Goal: Information Seeking & Learning: Learn about a topic

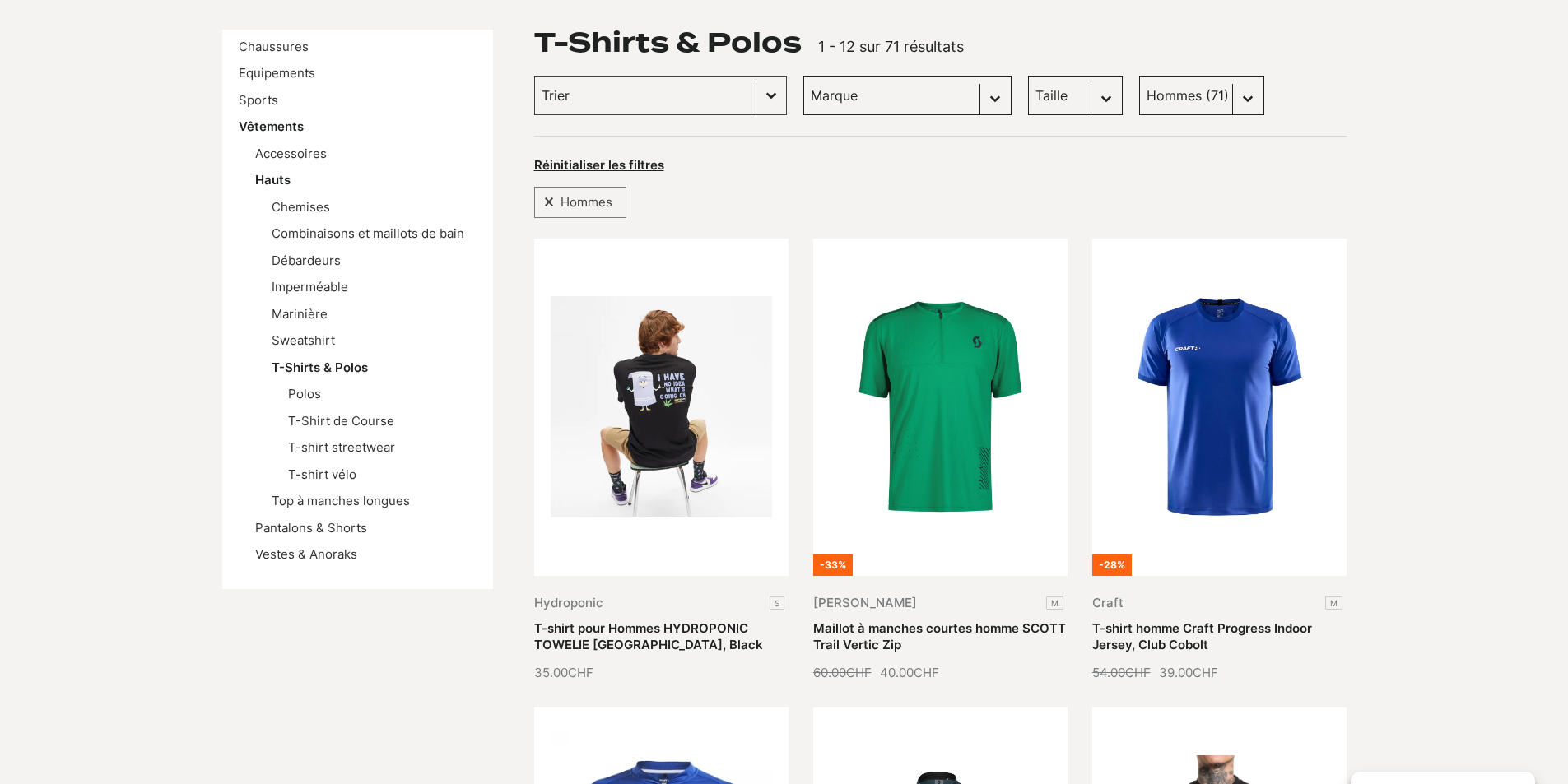
scroll to position [165, 0]
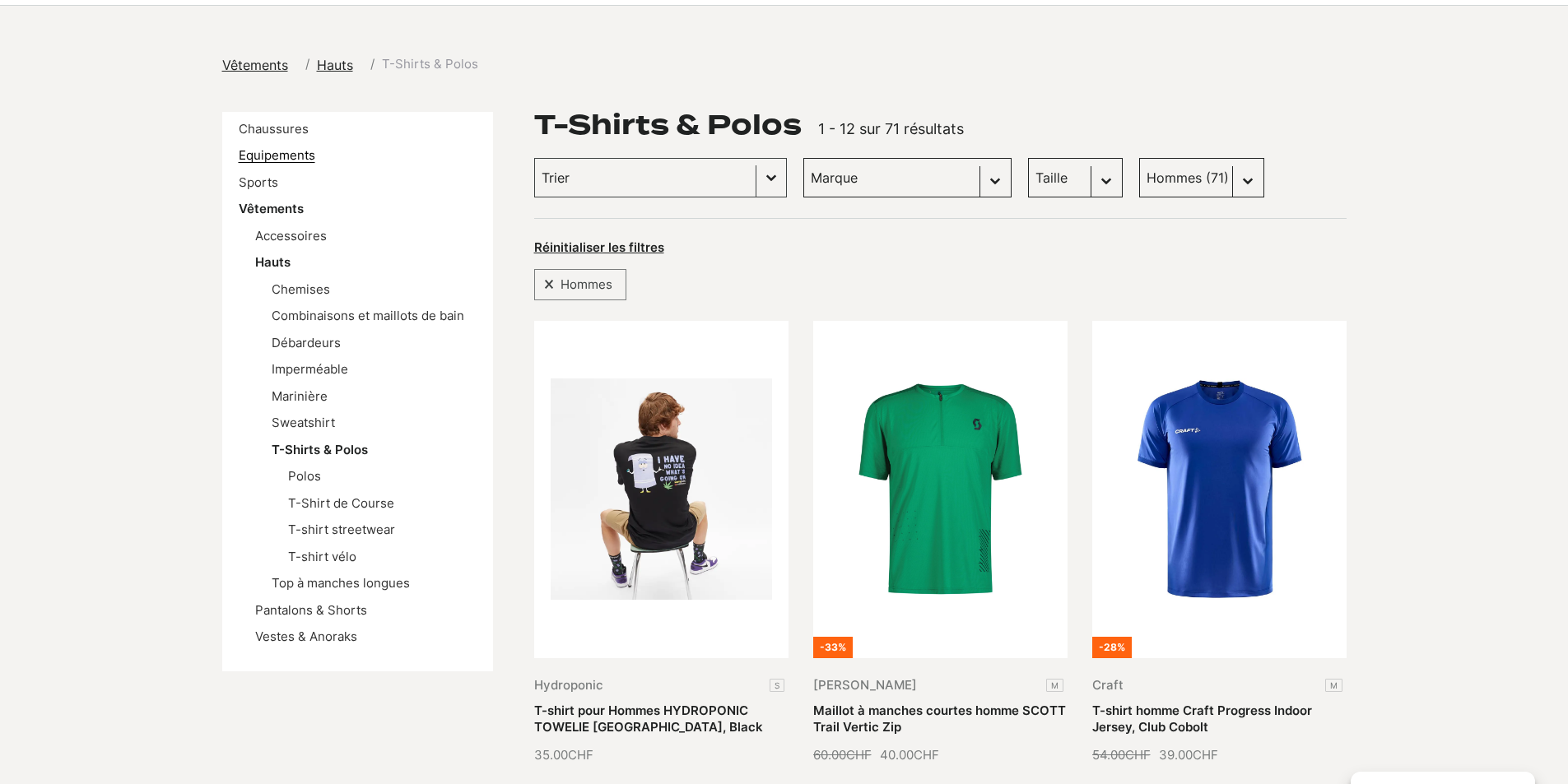
click at [295, 157] on link "Equipements" at bounding box center [277, 155] width 77 height 16
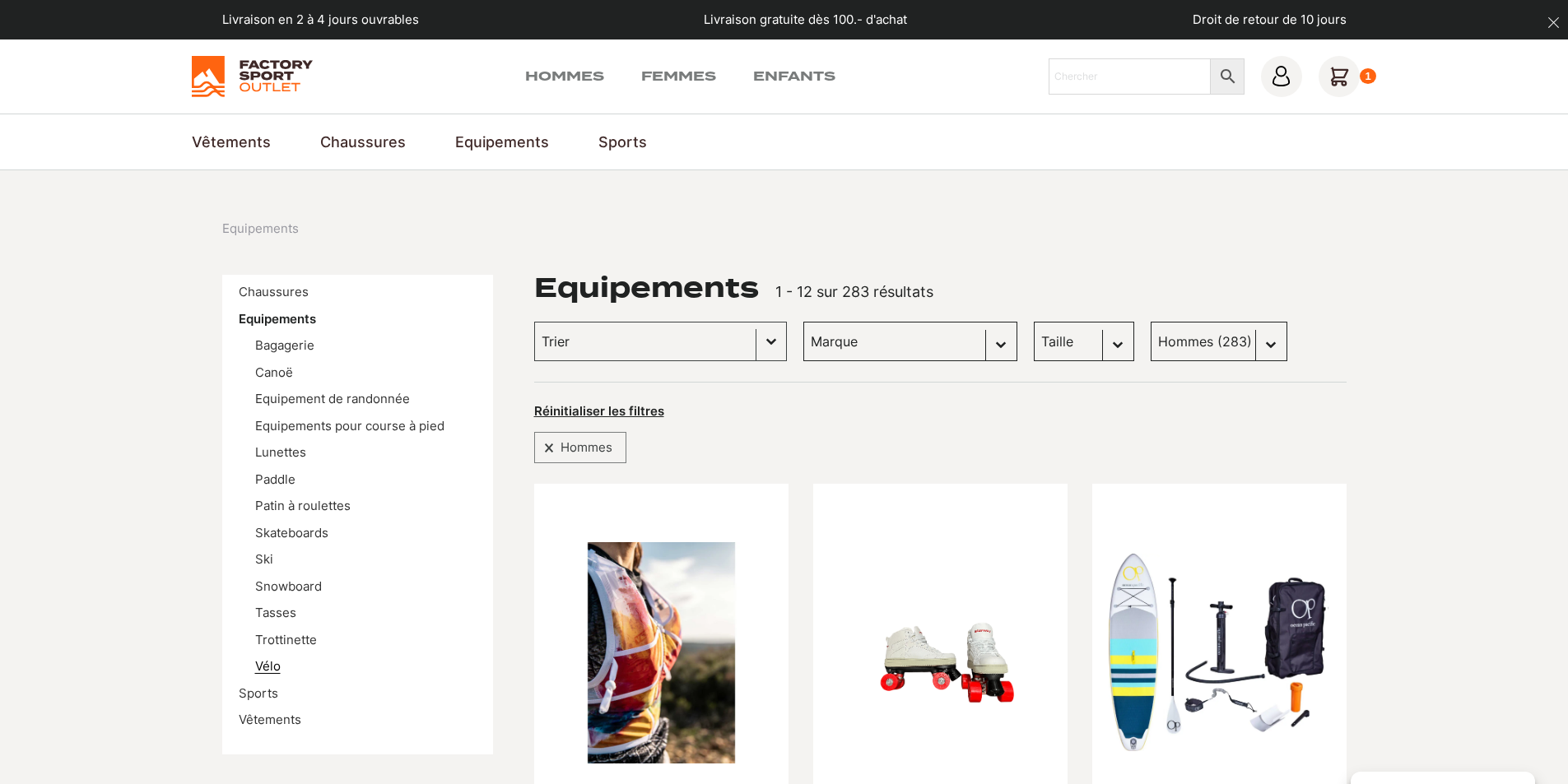
click at [273, 673] on link "Vélo" at bounding box center [268, 665] width 26 height 16
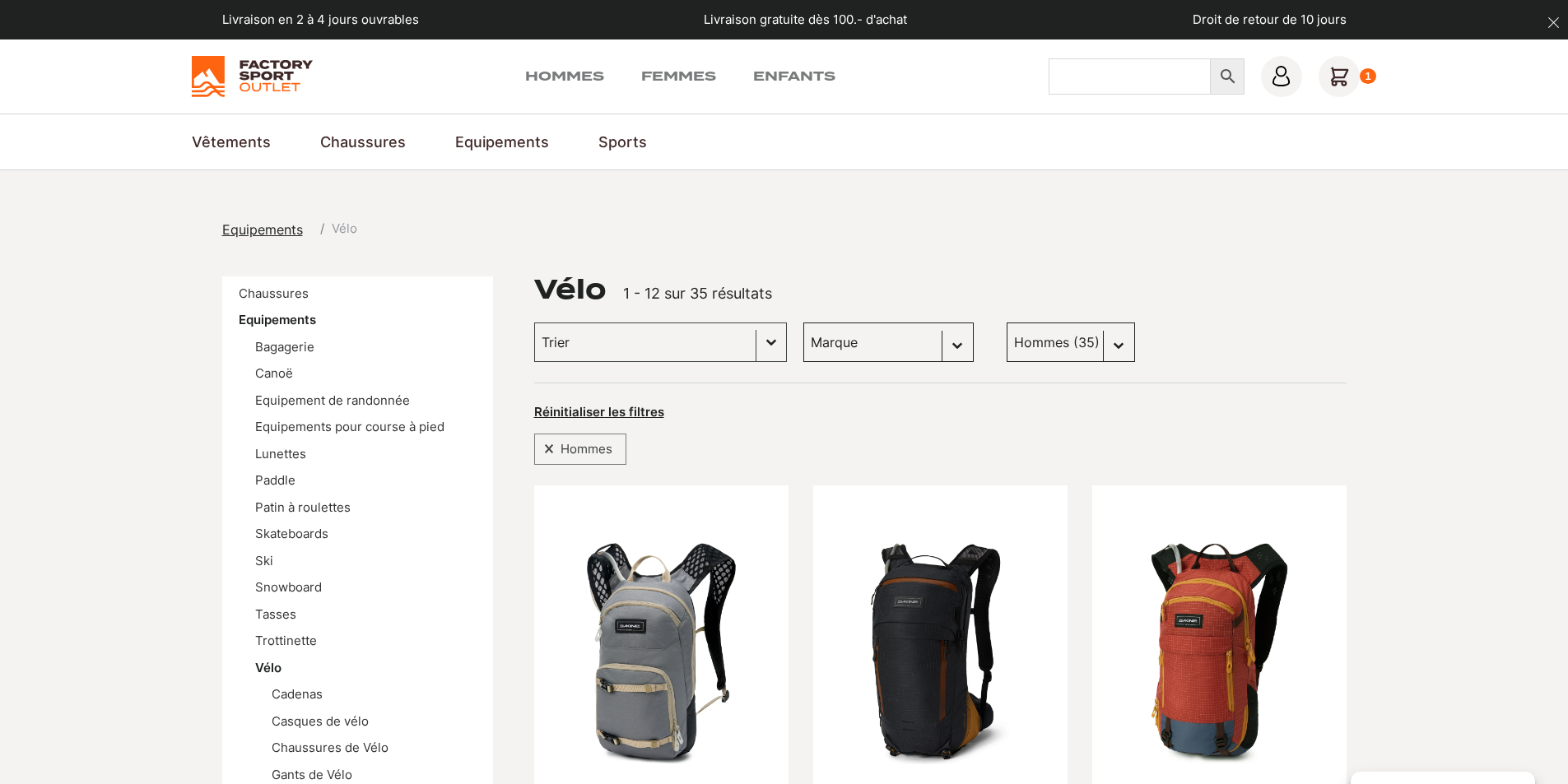
click at [1111, 79] on input "Chercher" at bounding box center [1129, 76] width 162 height 36
type input "gants"
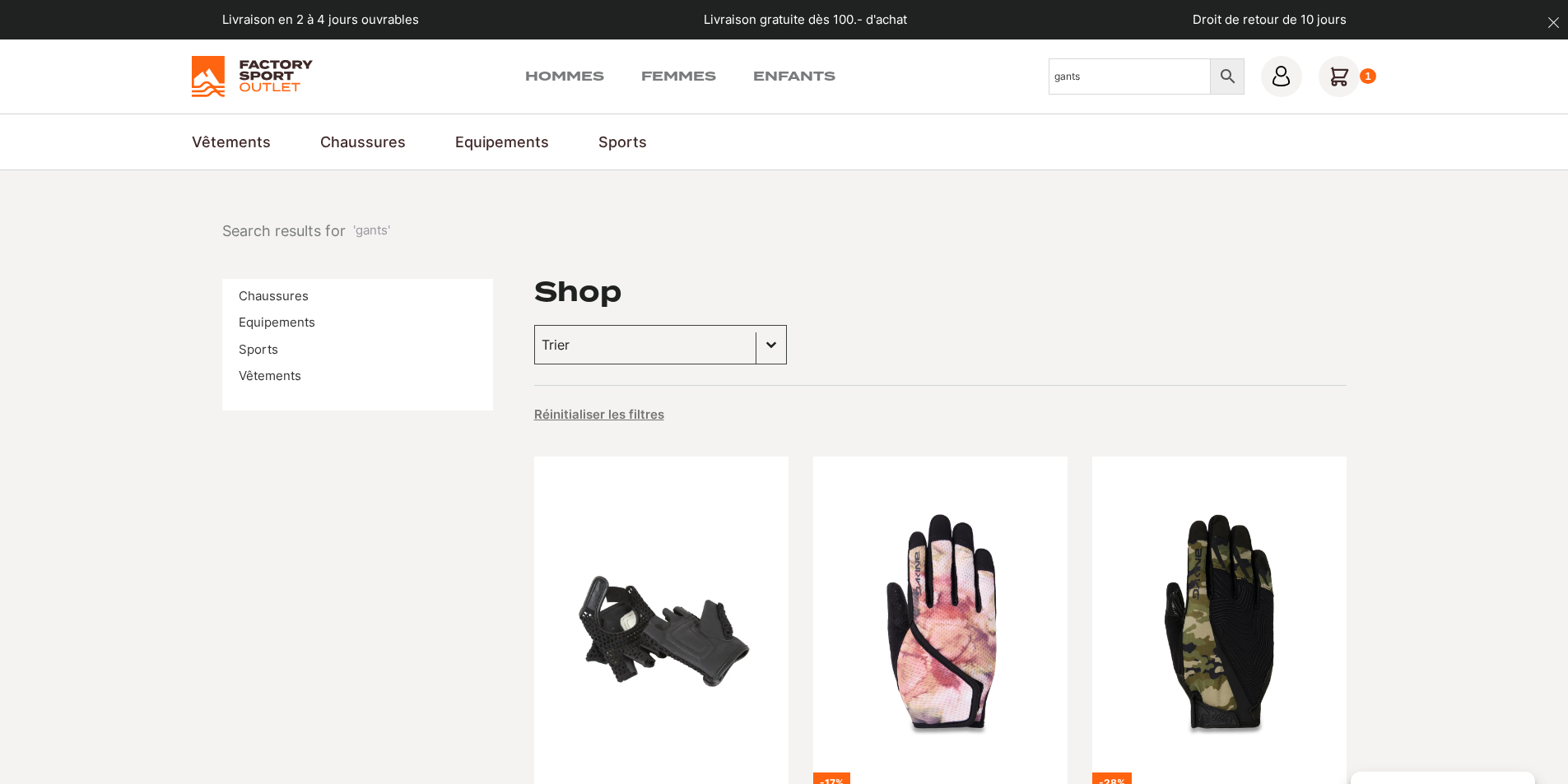
click at [1334, 74] on icon at bounding box center [1338, 76] width 18 height 18
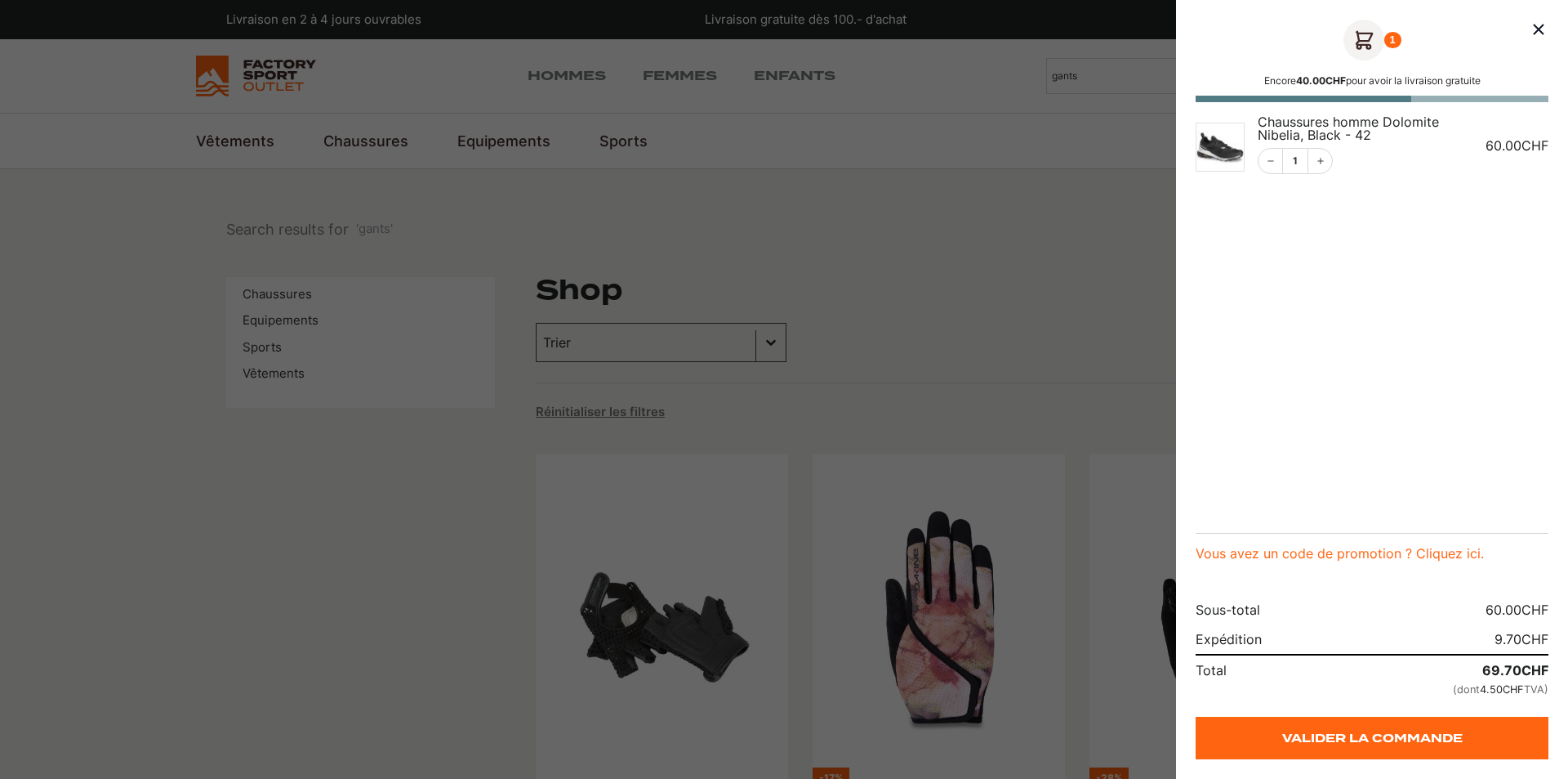
click at [954, 314] on div at bounding box center [784, 389] width 1568 height 779
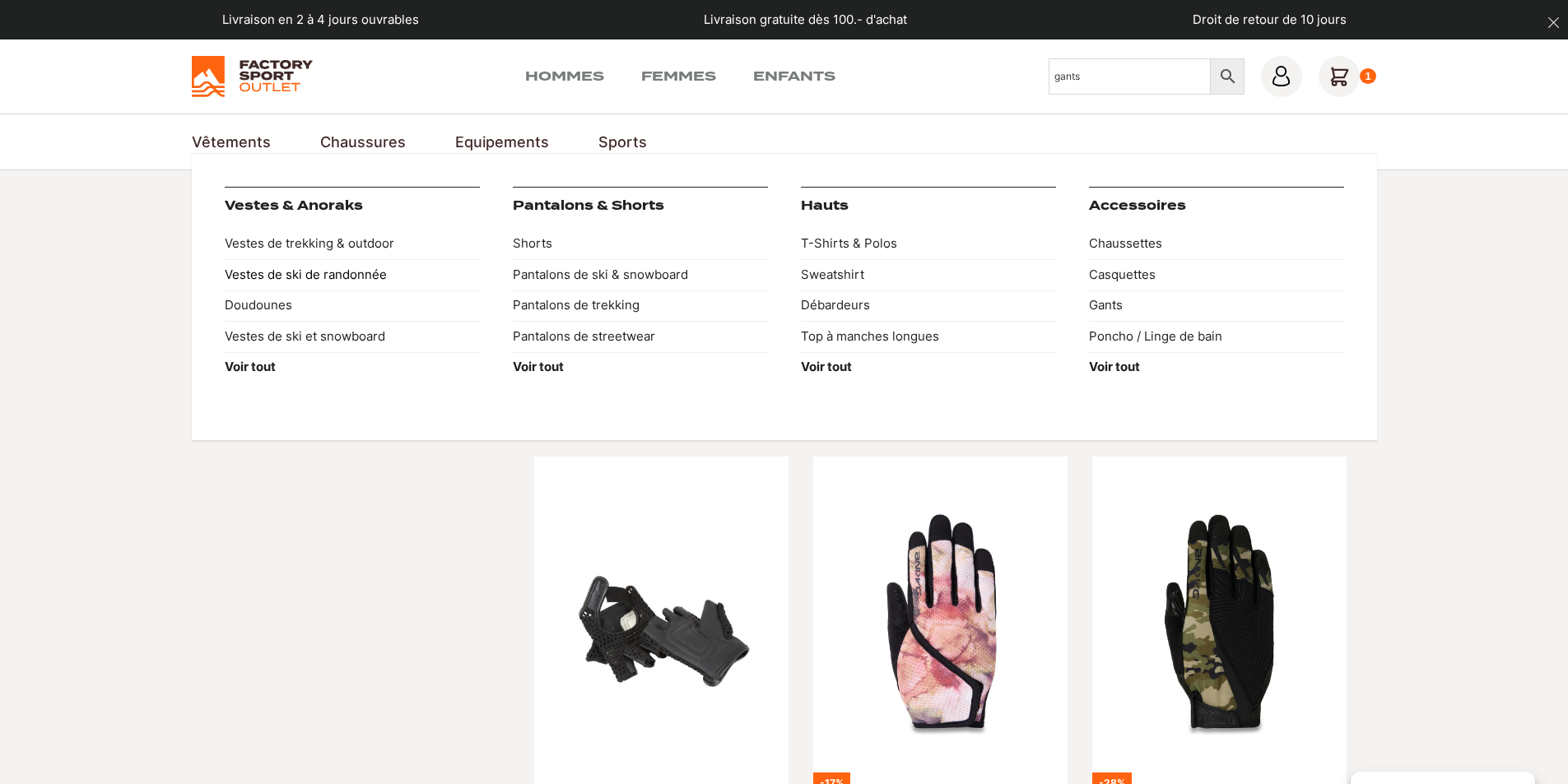
click at [308, 278] on link "Vestes de ski de randonnée" at bounding box center [352, 275] width 255 height 31
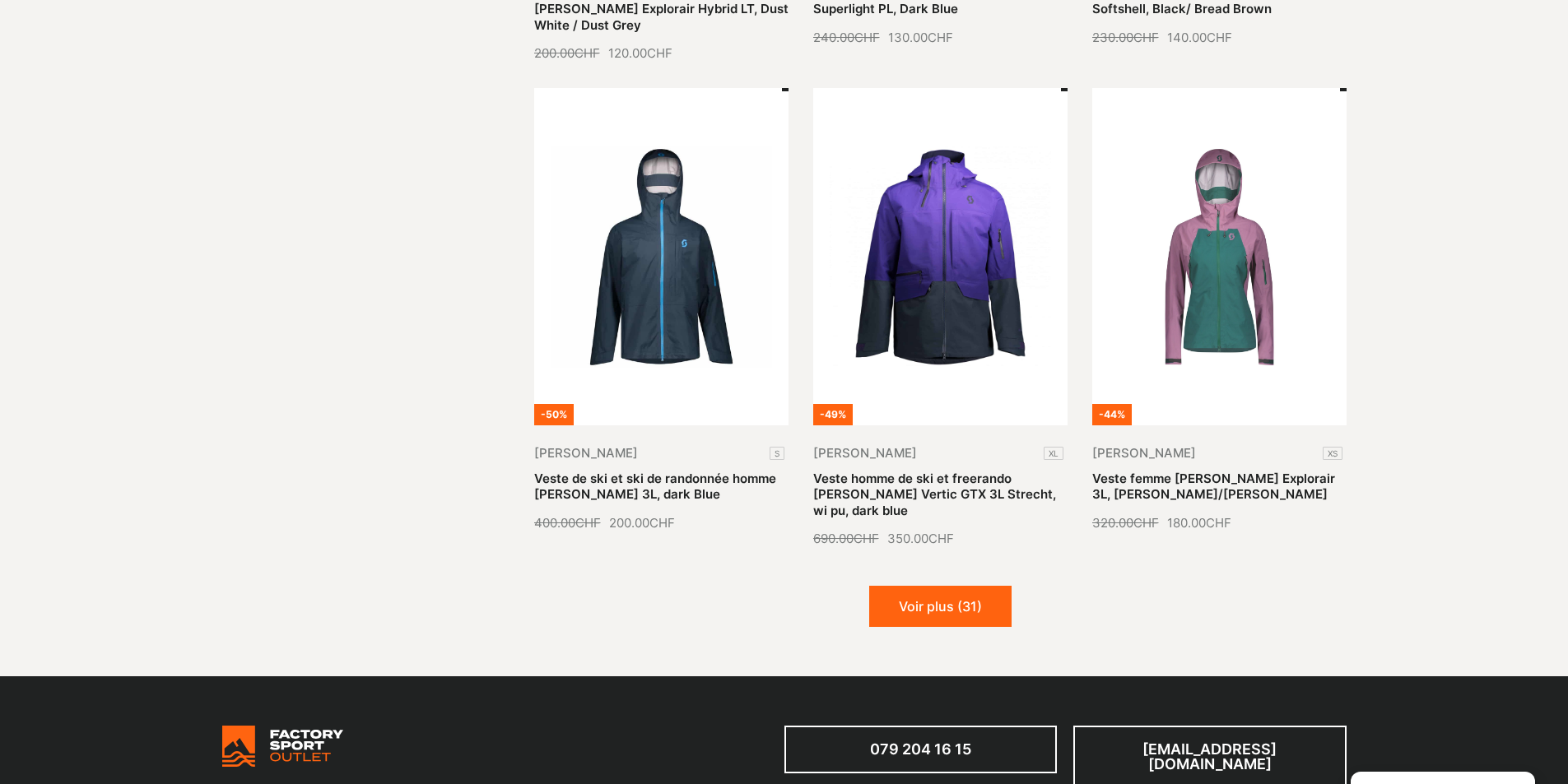
scroll to position [1809, 0]
